Goal: Information Seeking & Learning: Learn about a topic

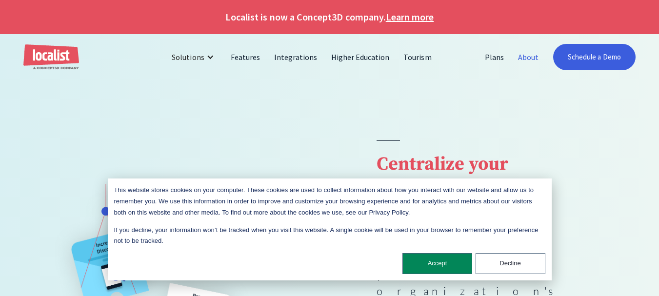
click at [530, 55] on link "About" at bounding box center [528, 56] width 35 height 23
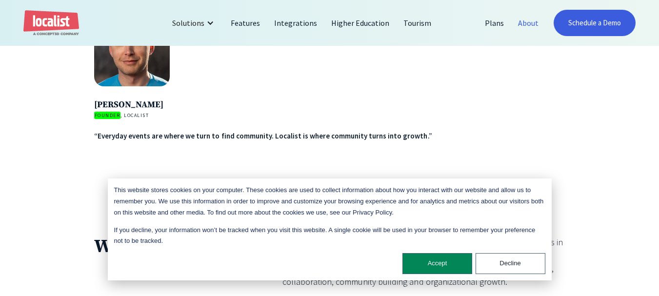
scroll to position [1618, 0]
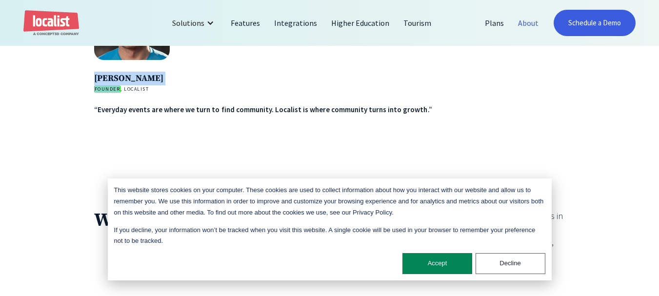
drag, startPoint x: 120, startPoint y: 96, endPoint x: 88, endPoint y: 88, distance: 32.5
click at [88, 88] on div "Mykel Nahorniak Founder , Localist “Everyday events are where we turn to find c…" at bounding box center [329, 93] width 659 height 233
copy div "Mykel Nahorniak Founder"
